Goal: Transaction & Acquisition: Purchase product/service

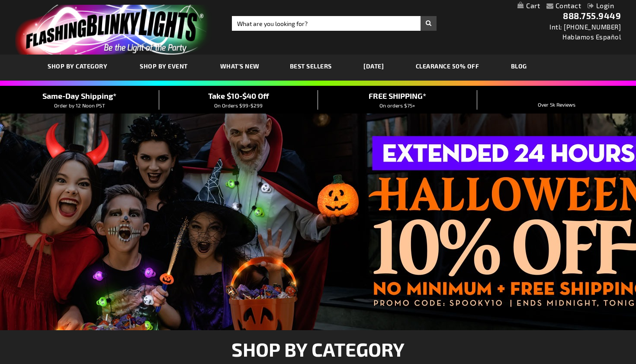
click at [247, 103] on span "On Orders $99-$299" at bounding box center [238, 105] width 48 height 6
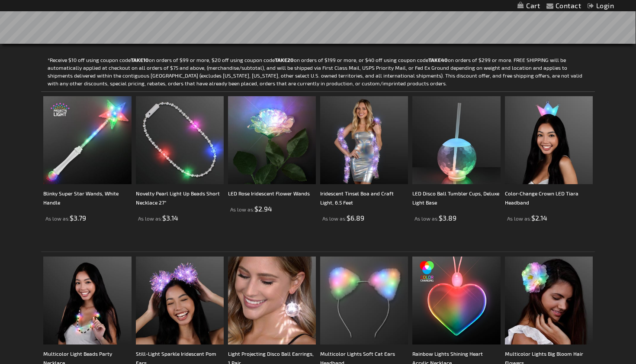
scroll to position [204, 0]
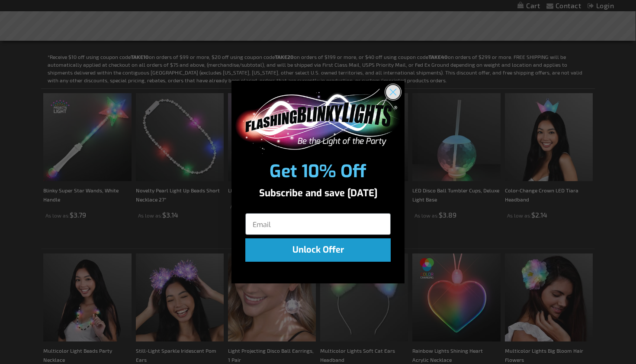
click at [395, 94] on circle "Close dialog" at bounding box center [393, 91] width 14 height 14
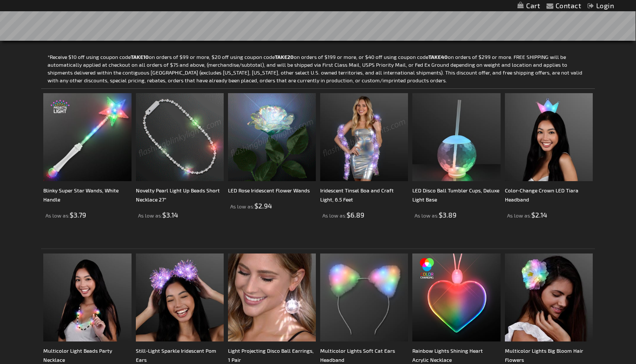
click at [189, 171] on img at bounding box center [180, 137] width 88 height 88
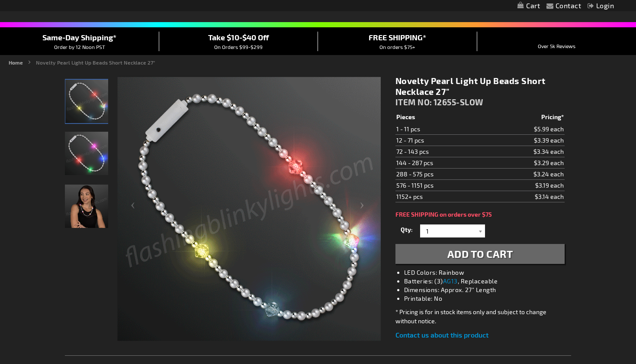
scroll to position [61, 0]
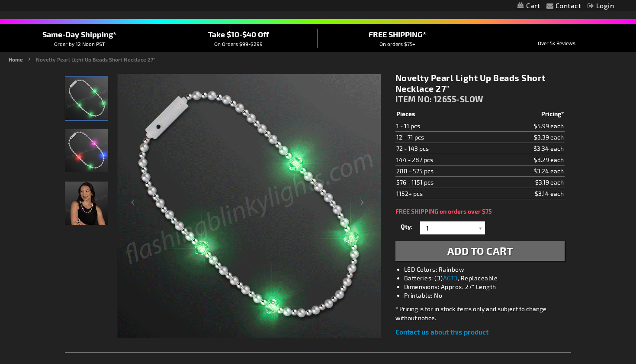
click at [88, 193] on img "Woman wearing Novelty Pearl Beads Light Up Short Necklace" at bounding box center [86, 202] width 43 height 43
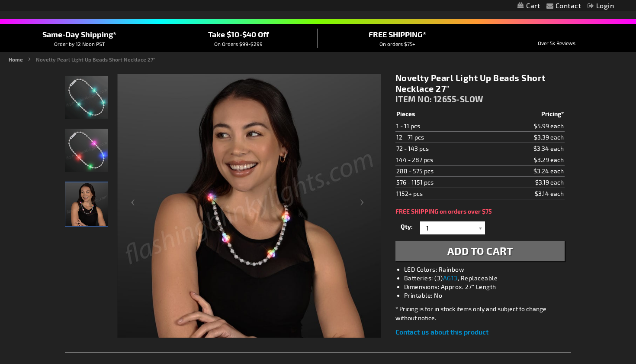
click at [91, 150] on img "Novelty Pearl Beads Light Up Short Necklace" at bounding box center [86, 150] width 43 height 43
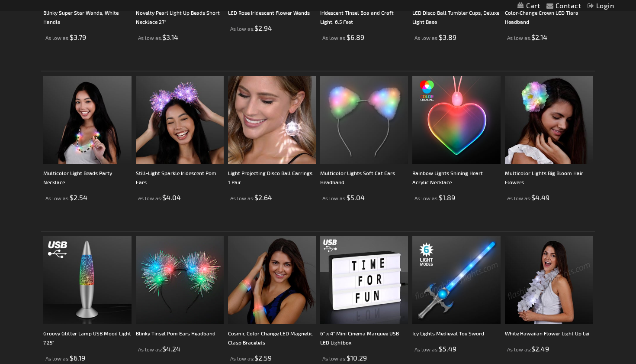
scroll to position [382, 0]
click at [88, 162] on img at bounding box center [87, 119] width 88 height 88
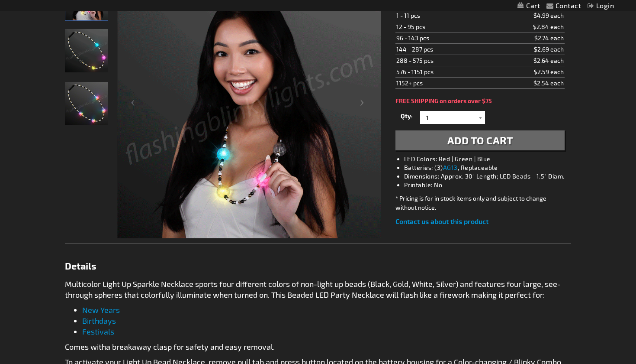
scroll to position [164, 0]
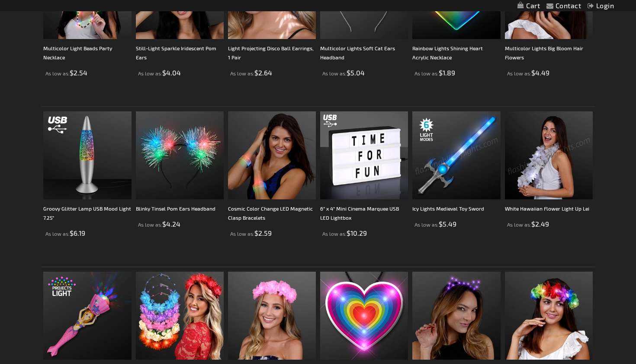
scroll to position [515, 0]
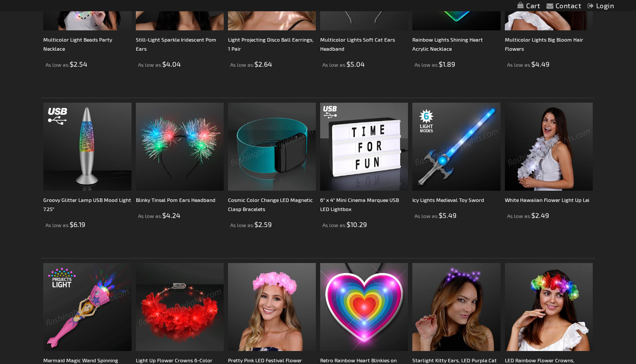
click at [273, 175] on img at bounding box center [272, 147] width 88 height 88
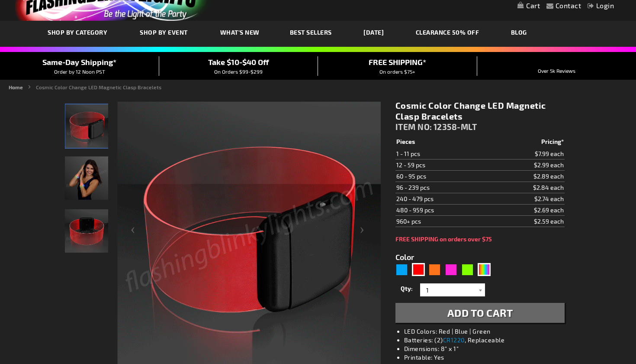
scroll to position [34, 0]
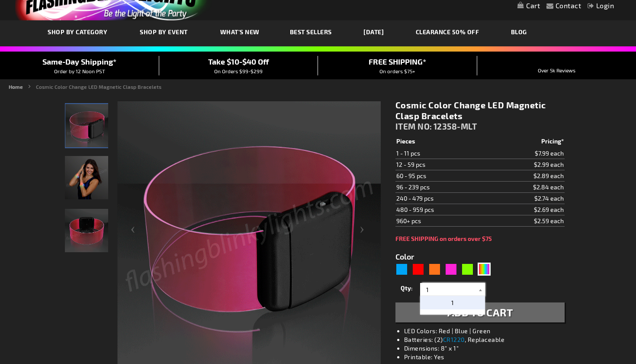
click at [444, 291] on input "1" at bounding box center [453, 289] width 63 height 13
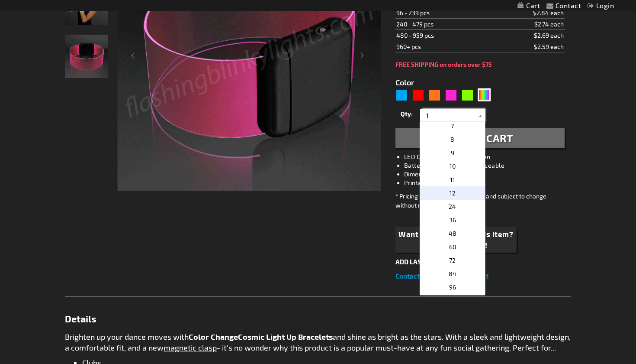
scroll to position [88, 0]
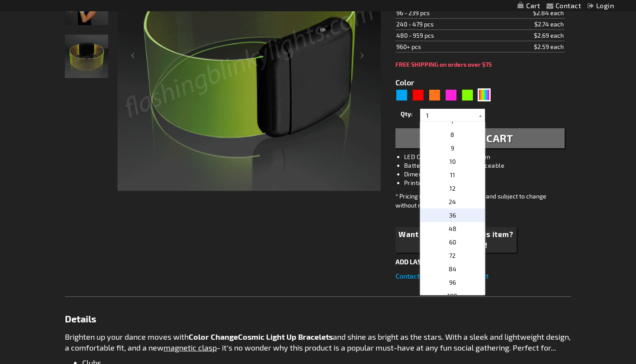
click at [457, 216] on p "36" at bounding box center [452, 214] width 65 height 13
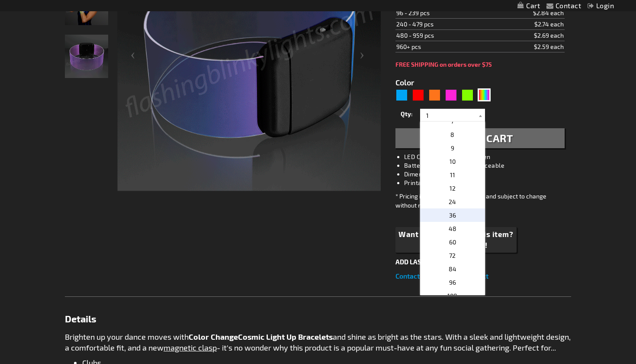
type input "36"
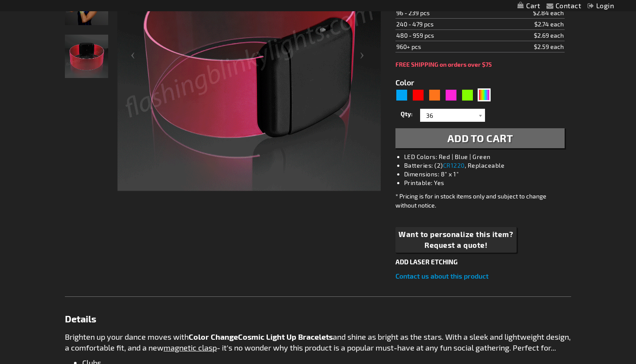
click at [455, 143] on span "Add to Cart" at bounding box center [480, 138] width 66 height 13
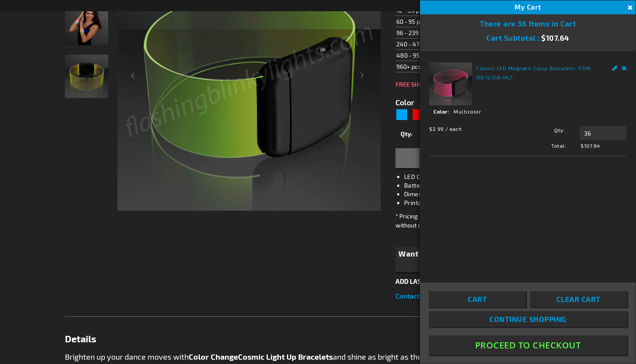
click at [626, 70] on link "Remove" at bounding box center [624, 66] width 5 height 9
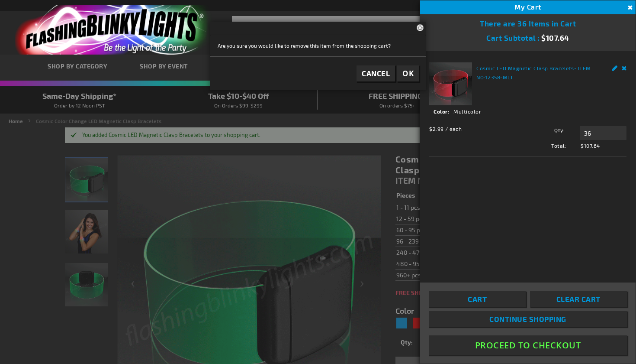
click at [628, 8] on button "Close" at bounding box center [629, 8] width 10 height 10
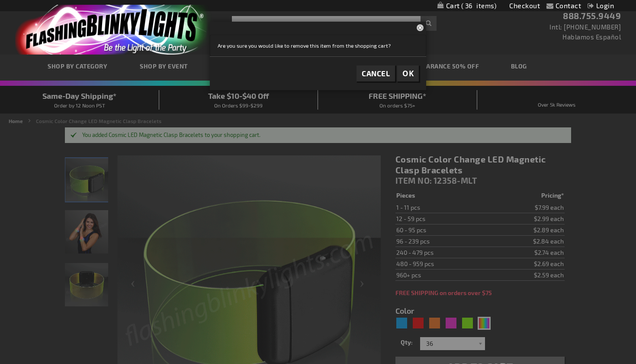
scroll to position [208, 0]
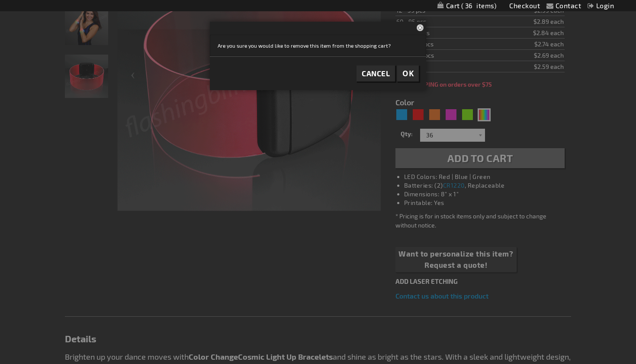
click at [412, 67] on button "OK" at bounding box center [408, 73] width 22 height 16
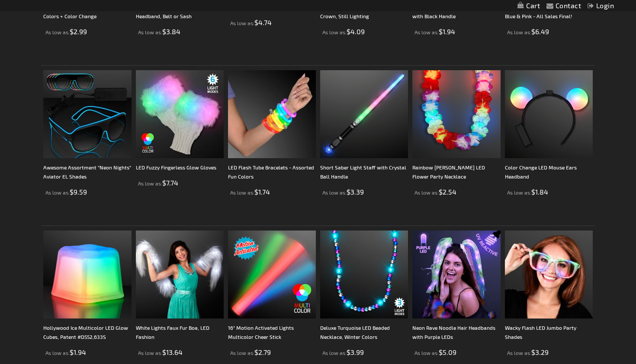
scroll to position [1509, 0]
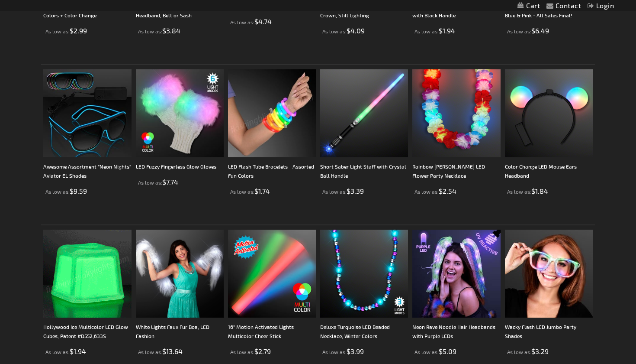
click at [282, 123] on img at bounding box center [272, 113] width 88 height 88
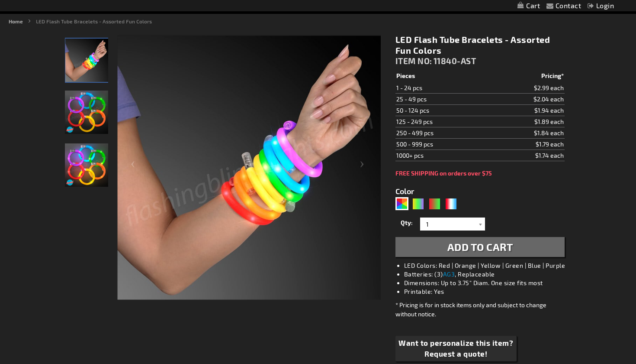
scroll to position [100, 0]
click at [89, 110] on img "LED Flash Tube Bracelets - Assorted Fun Colors" at bounding box center [86, 111] width 43 height 43
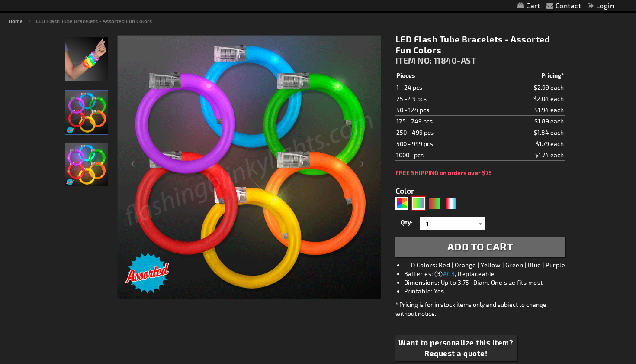
click at [415, 202] on div "PGG" at bounding box center [418, 202] width 13 height 13
type input "5638"
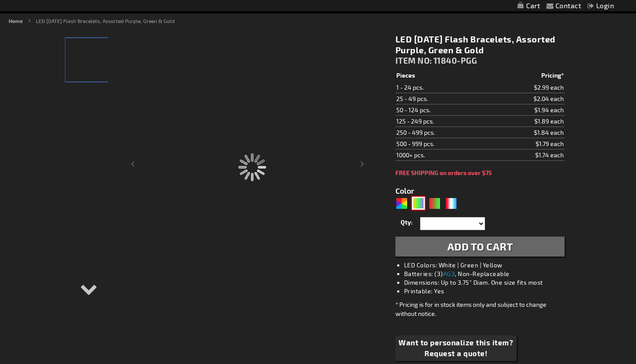
type input "11840-PGG"
type input "Customize - LED Mardi Gras Flash Bracelets, Assorted Purple, Green &amp; Gold -…"
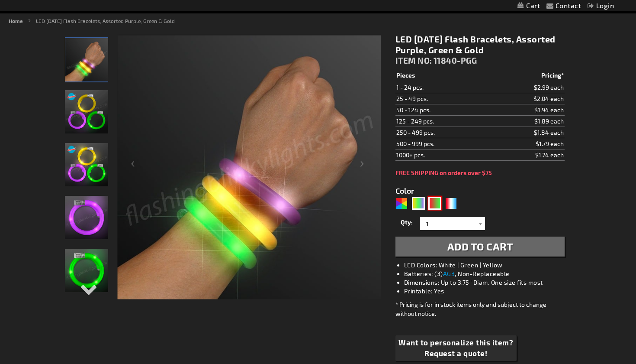
click at [434, 203] on div "RNG" at bounding box center [434, 202] width 13 height 13
type input "5642"
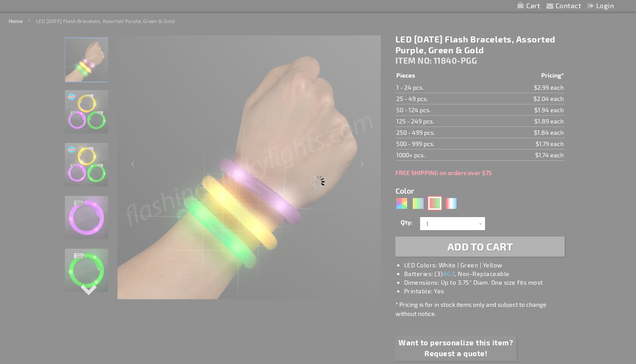
type input "11840-GNR"
type input "Customize - Flash Bracelet Light Up Christmas Assortment - ITEM NO: 11840-GNR"
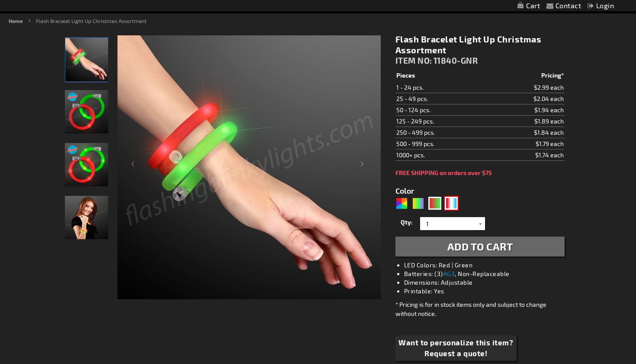
click at [454, 205] on div "RWB" at bounding box center [451, 202] width 13 height 13
type input "5643"
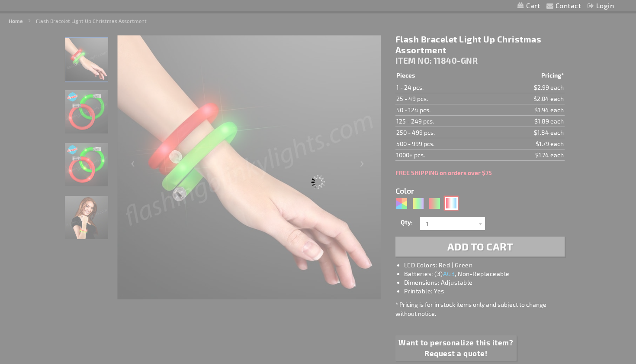
type input "11840-RWB"
type input "Customize - Flashing Tube Bracelets for 4th of July, Assorted Red, White &amp; …"
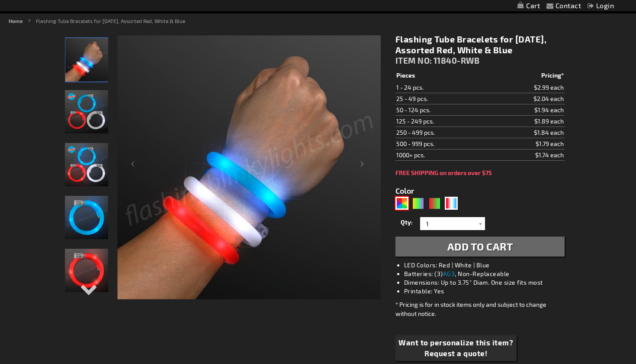
click at [402, 202] on div "AST" at bounding box center [402, 202] width 13 height 13
type input "5630"
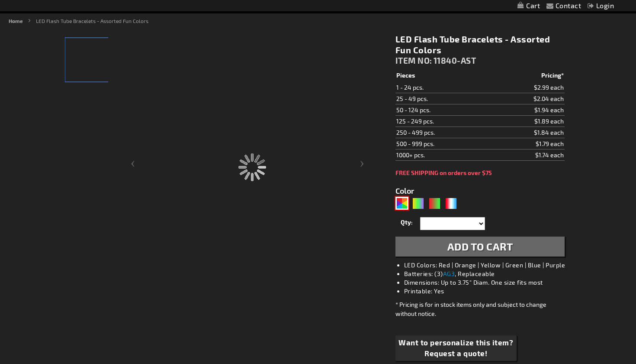
type input "11840-AST"
type input "Customize - LED Flash Tube Bracelets - Assorted Fun Colors - ITEM NO: 11840-AST"
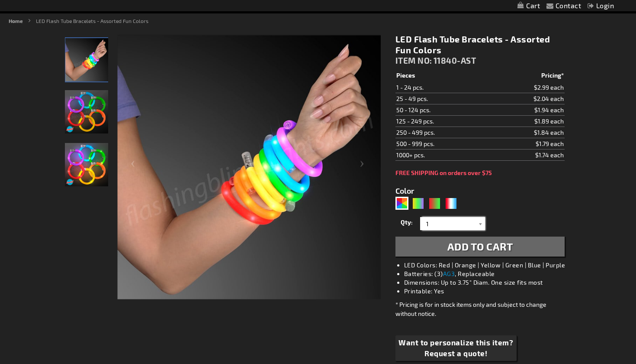
click at [452, 226] on input "1" at bounding box center [453, 223] width 63 height 13
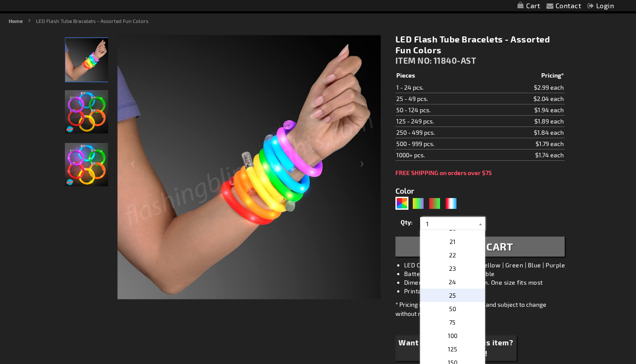
scroll to position [263, 0]
click at [454, 299] on span "25" at bounding box center [452, 295] width 7 height 7
type input "25"
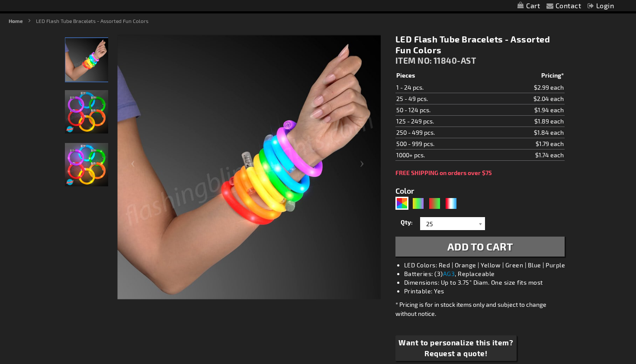
click at [455, 248] on span "Add to Cart" at bounding box center [480, 246] width 66 height 13
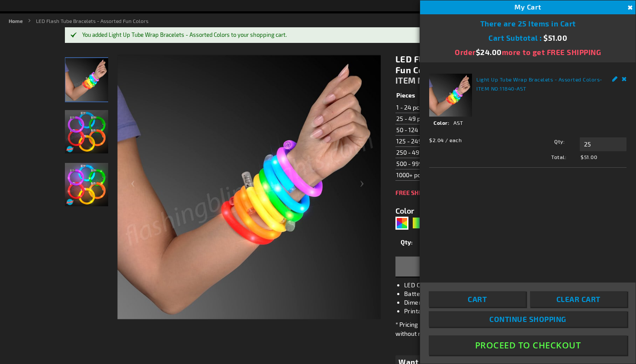
click at [624, 79] on link "Remove" at bounding box center [624, 78] width 5 height 9
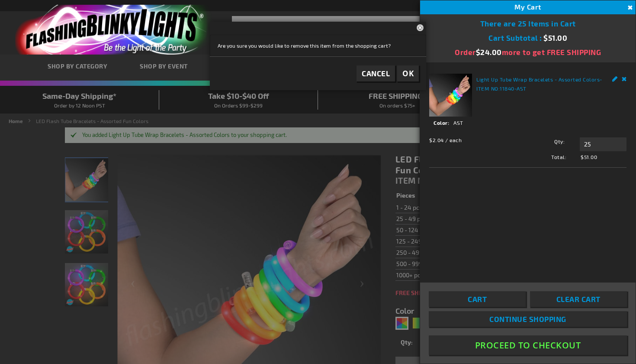
click at [630, 10] on button "Close" at bounding box center [629, 8] width 10 height 10
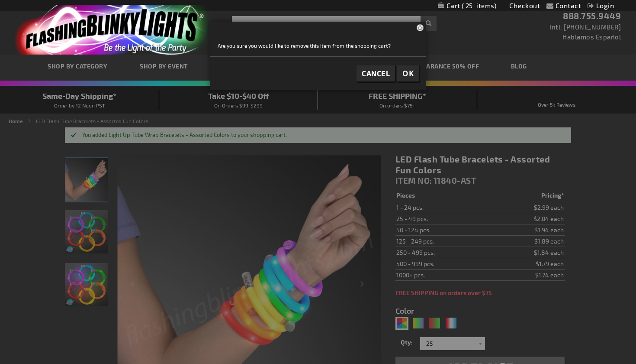
click at [372, 76] on span "Cancel" at bounding box center [376, 73] width 28 height 9
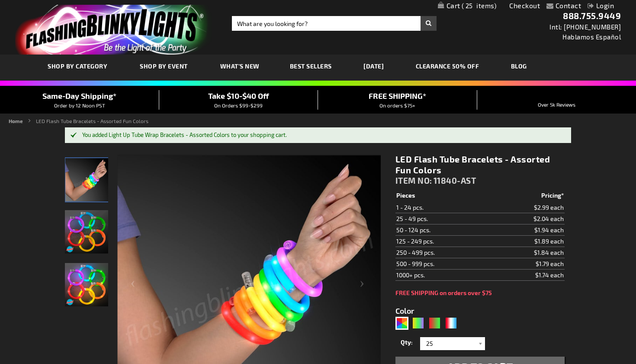
scroll to position [100, 0]
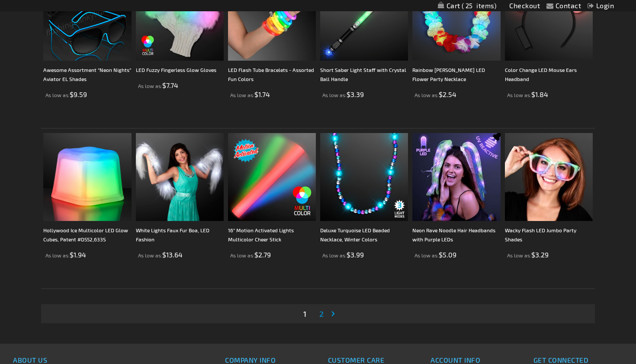
scroll to position [1607, 0]
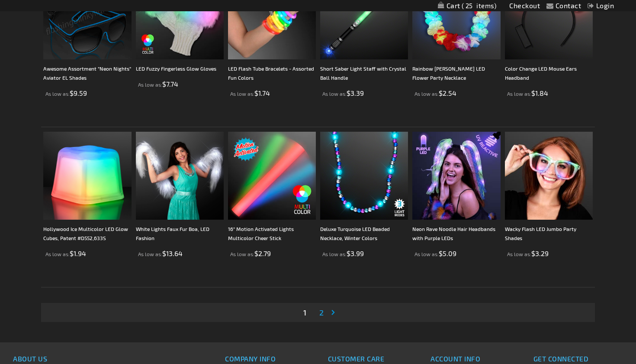
click at [324, 315] on link "Page 2" at bounding box center [322, 312] width 8 height 13
click at [322, 313] on span "2" at bounding box center [321, 312] width 4 height 10
click at [332, 312] on link "Page Next" at bounding box center [335, 312] width 9 height 13
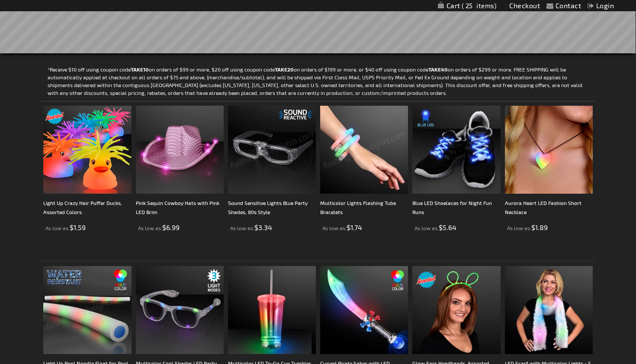
scroll to position [190, 0]
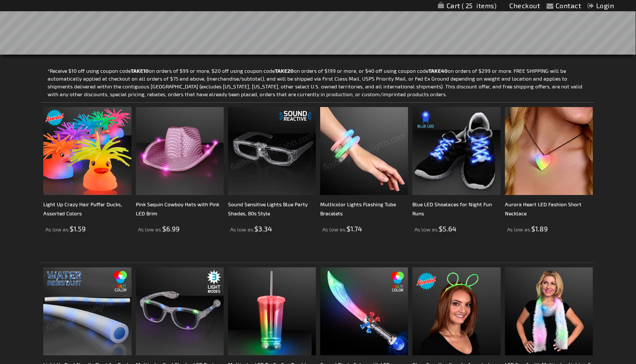
click at [365, 165] on img at bounding box center [364, 151] width 88 height 88
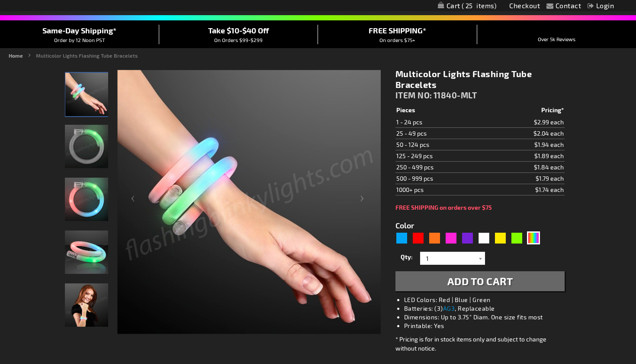
scroll to position [68, 0]
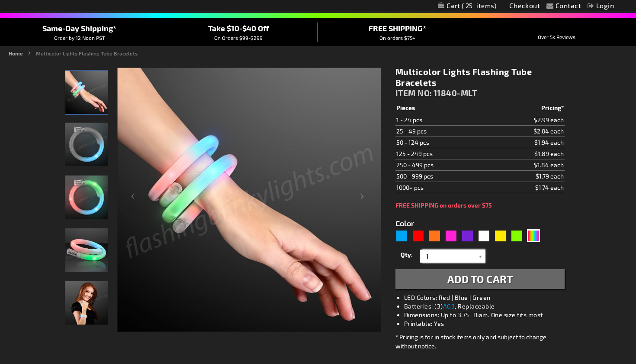
click at [450, 260] on input "1" at bounding box center [453, 255] width 63 height 13
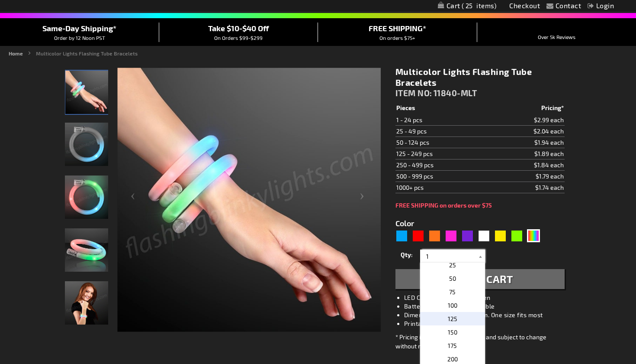
scroll to position [326, 0]
click at [454, 275] on span "50" at bounding box center [452, 278] width 7 height 7
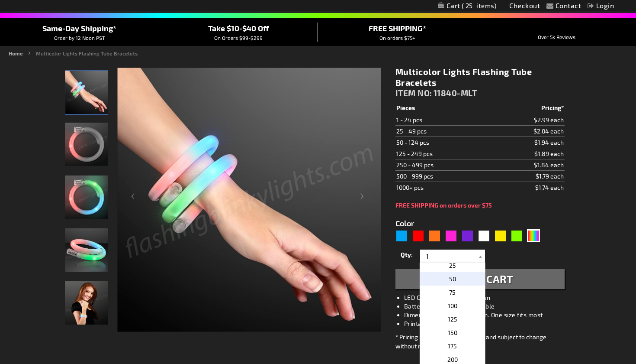
type input "50"
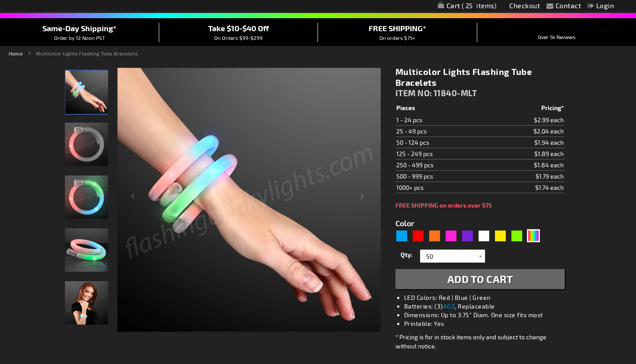
click at [453, 283] on span "Add to Cart" at bounding box center [480, 278] width 66 height 13
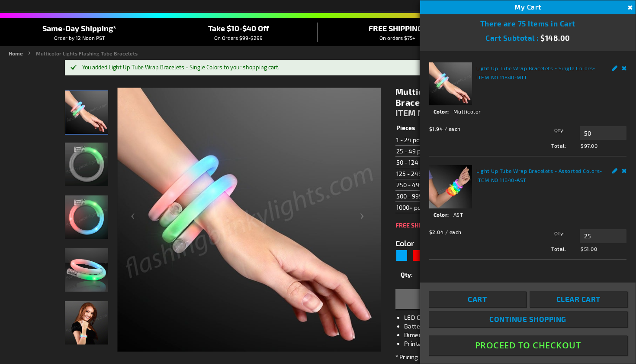
click at [628, 7] on button "Close" at bounding box center [629, 8] width 10 height 10
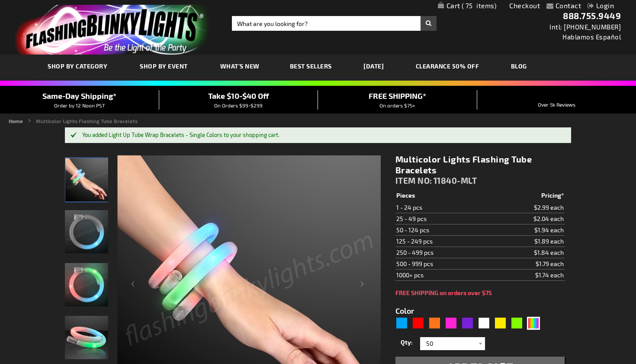
scroll to position [0, 0]
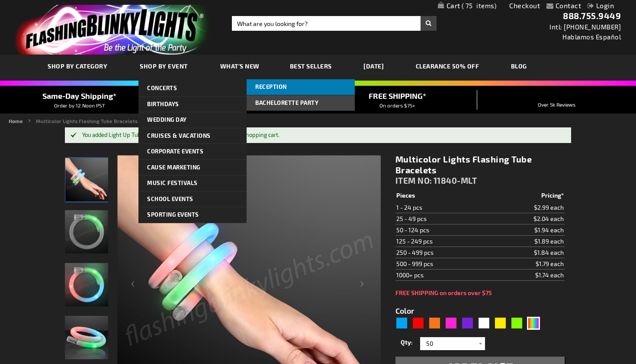
click at [270, 89] on span "Reception" at bounding box center [271, 86] width 32 height 7
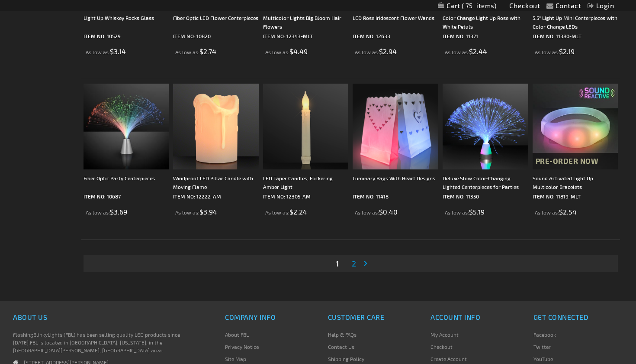
scroll to position [1544, 0]
click at [357, 264] on link "Page 2" at bounding box center [354, 262] width 8 height 13
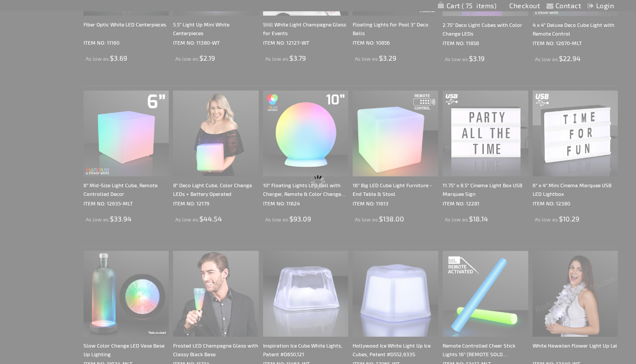
scroll to position [0, 0]
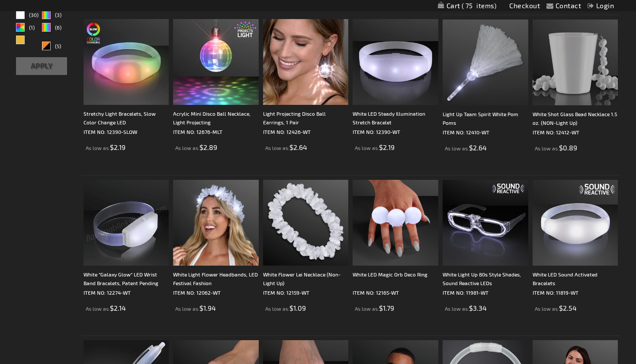
scroll to position [177, 0]
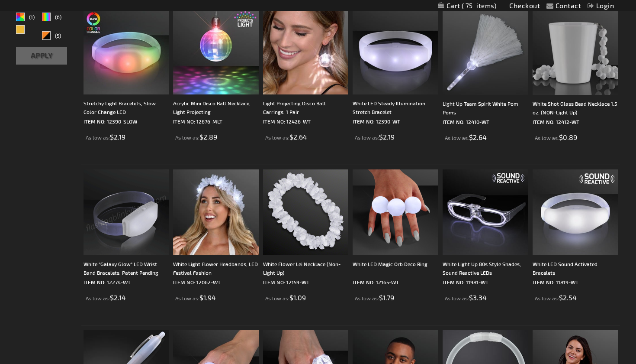
click at [103, 226] on img at bounding box center [127, 212] width 86 height 86
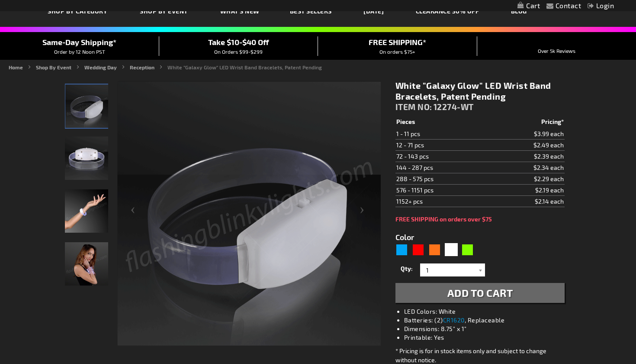
scroll to position [55, 0]
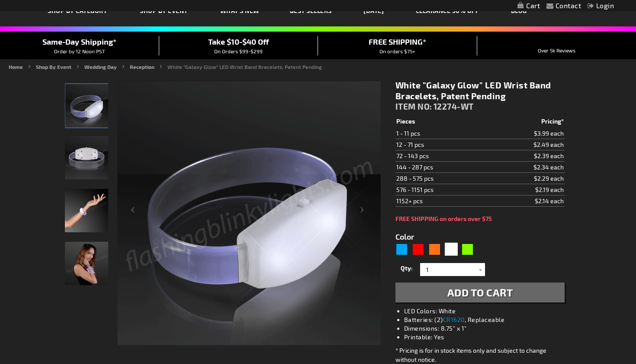
click at [92, 211] on img "Hand Model displaying LED Green Glow Band Bracelet" at bounding box center [86, 210] width 43 height 43
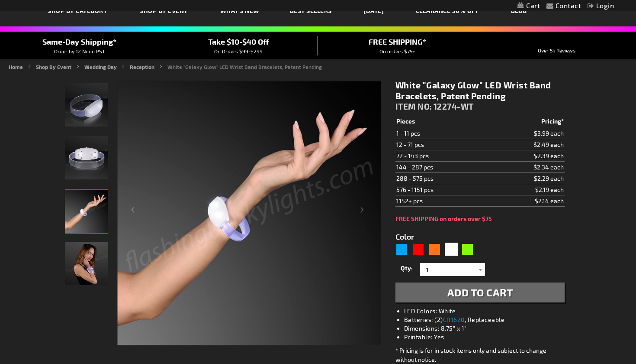
click at [95, 266] on img "Female wearing LED White Glow Band Bracelet" at bounding box center [86, 262] width 43 height 43
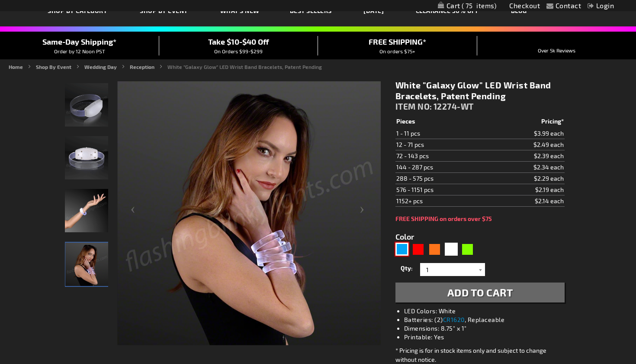
click at [404, 249] on div "Blue" at bounding box center [402, 248] width 13 height 13
type input "5629"
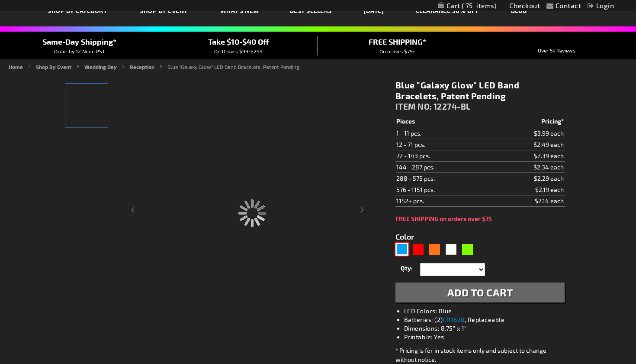
type input "12274-BL"
type input "Customize - Blue &quot;Galaxy Glow&quot; LED Band Bracelets, Patent Pending - I…"
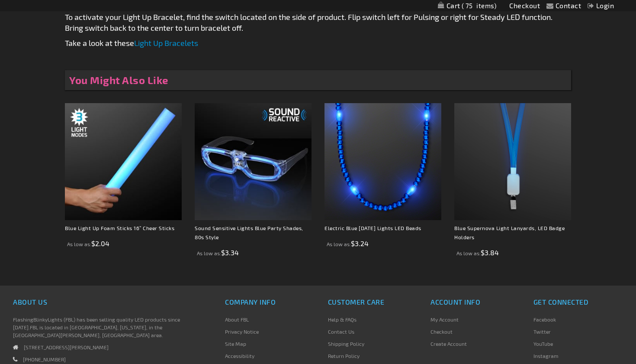
scroll to position [628, 0]
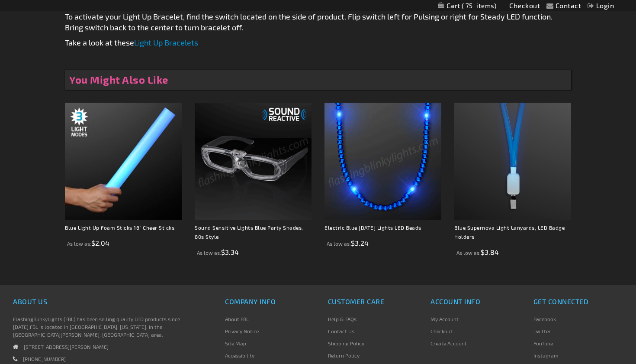
click at [370, 196] on img at bounding box center [383, 161] width 117 height 117
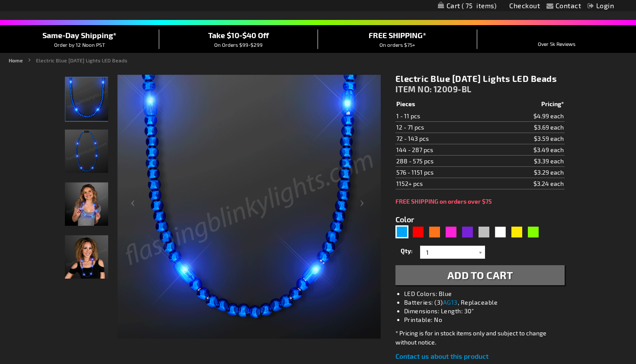
scroll to position [56, 0]
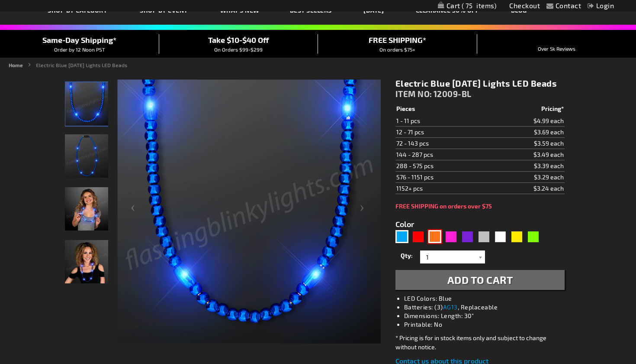
click at [432, 243] on div "Orange" at bounding box center [434, 236] width 13 height 13
type input "5637"
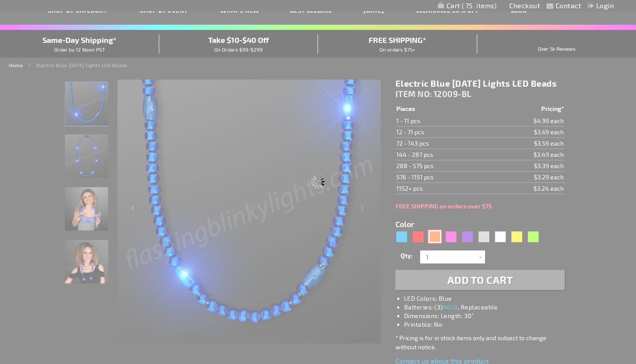
type input "12009-OR"
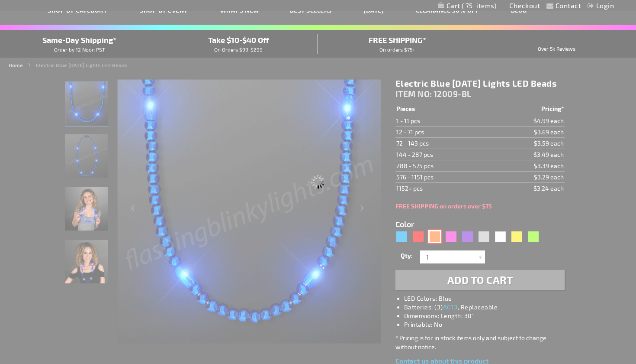
type input "Customize - Outrageous Orange LED Light Beads - ITEM NO: 12009-OR"
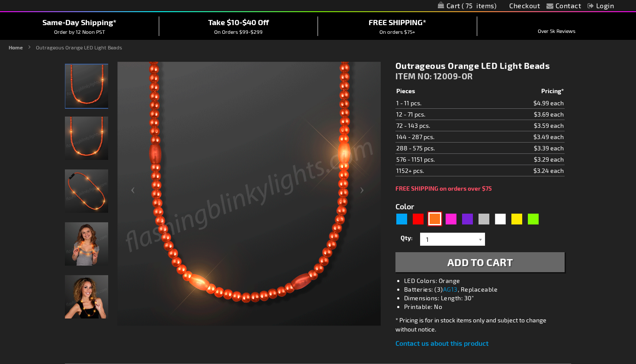
scroll to position [81, 0]
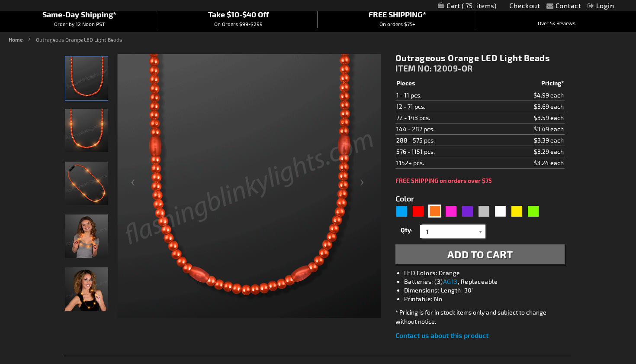
click at [443, 230] on input "1" at bounding box center [453, 231] width 63 height 13
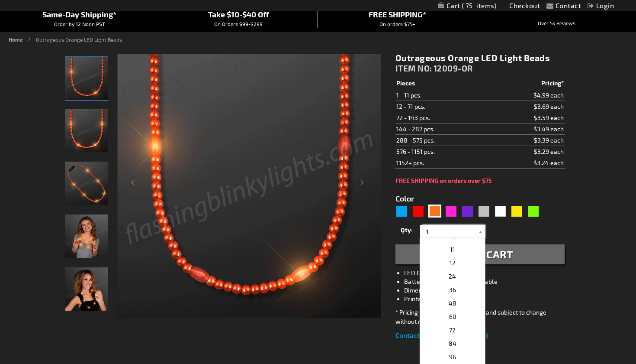
scroll to position [131, 0]
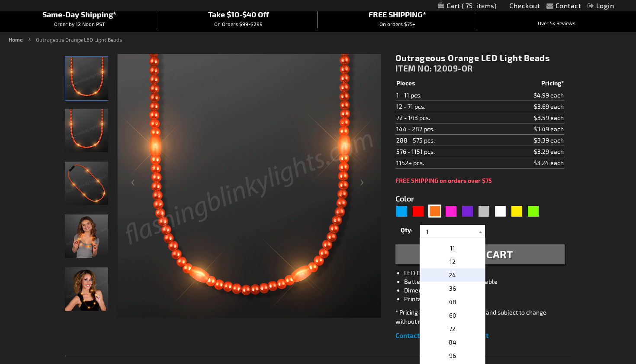
click at [447, 277] on p "24" at bounding box center [452, 274] width 65 height 13
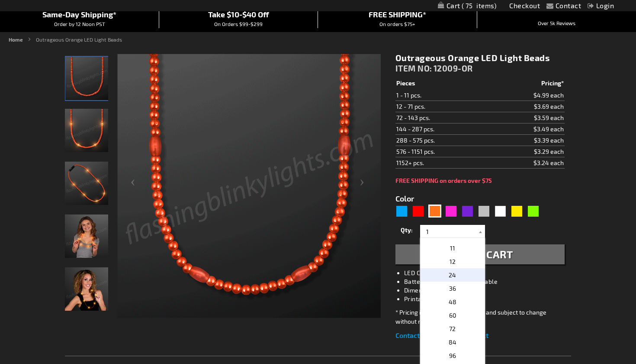
type input "24"
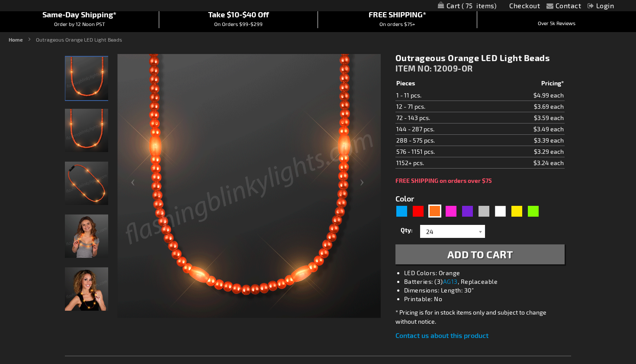
click at [460, 254] on span "Add to Cart" at bounding box center [480, 254] width 66 height 13
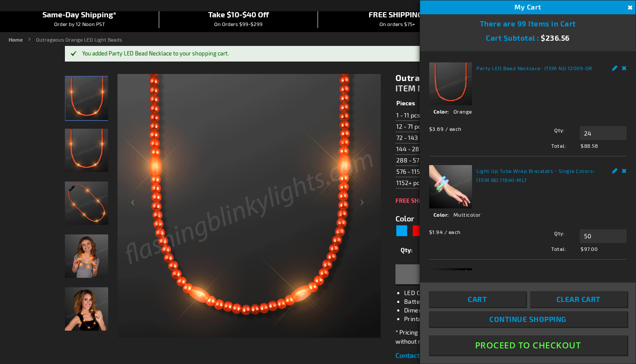
scroll to position [0, 0]
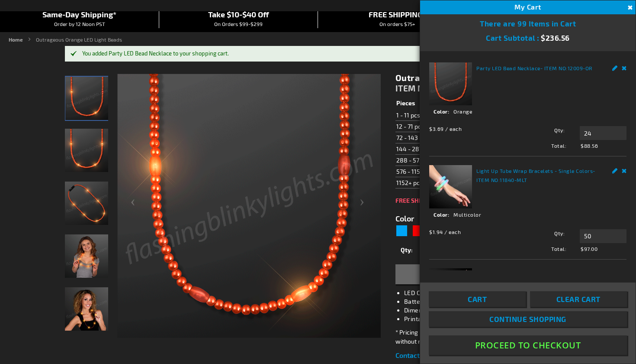
click at [622, 67] on link "Remove" at bounding box center [624, 66] width 5 height 9
